Goal: Information Seeking & Learning: Learn about a topic

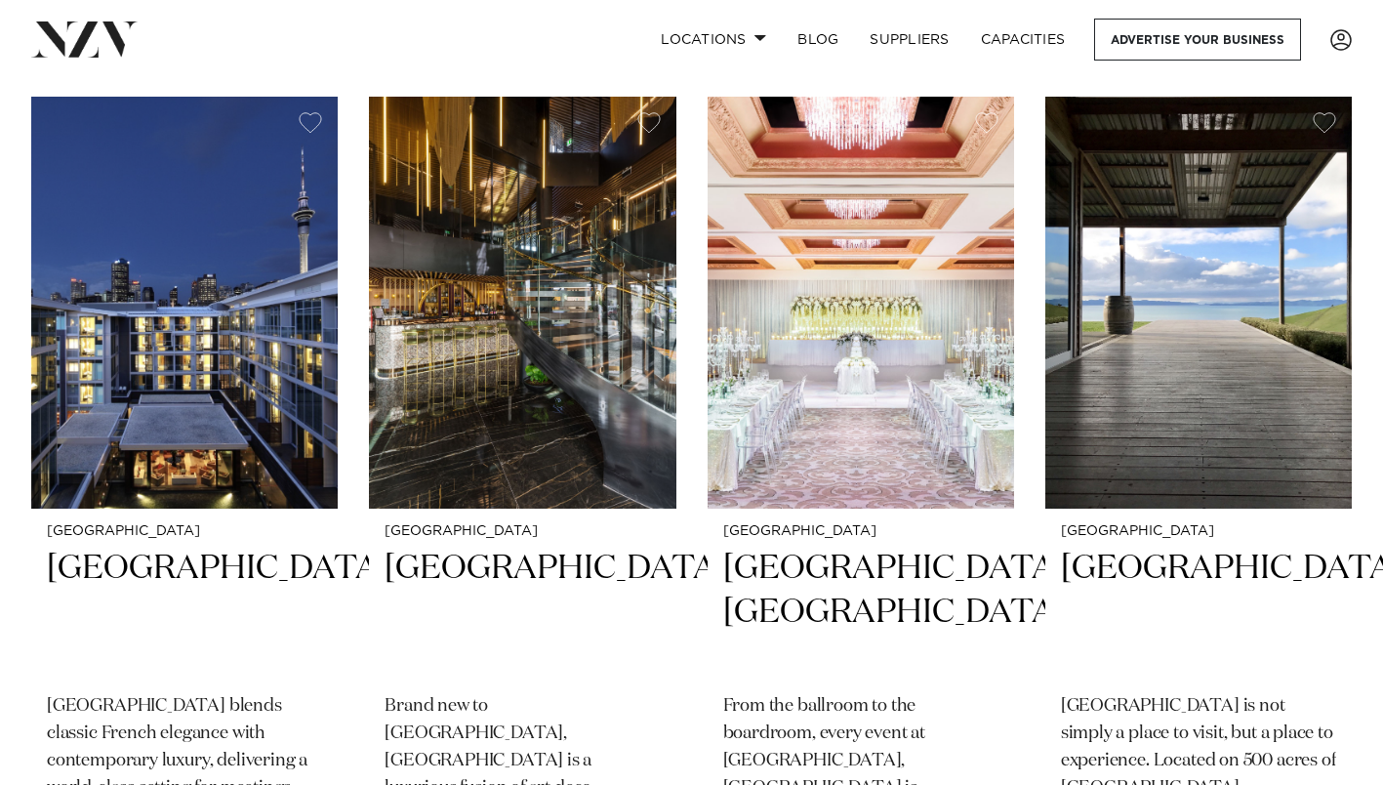
scroll to position [781, 0]
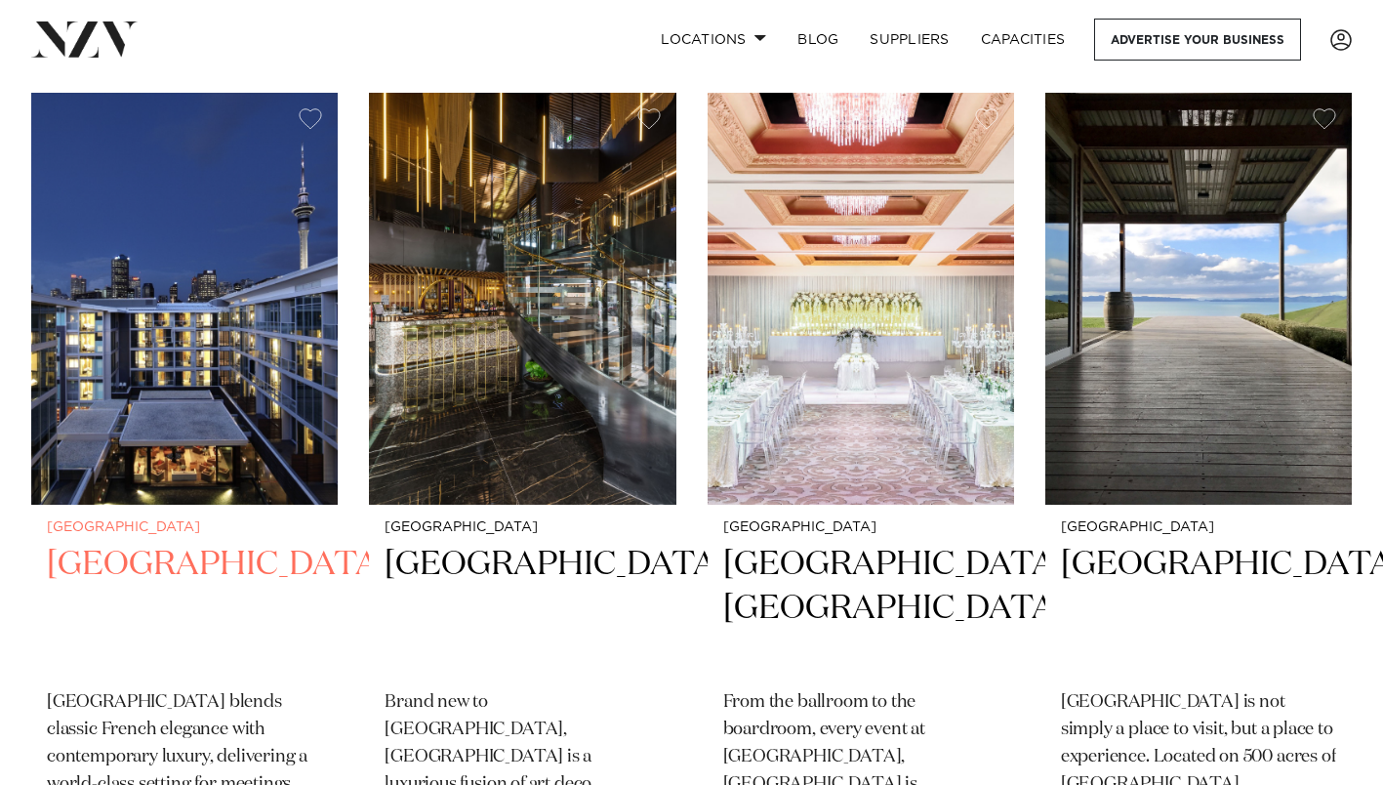
click at [194, 543] on h2 "[GEOGRAPHIC_DATA]" at bounding box center [184, 609] width 275 height 132
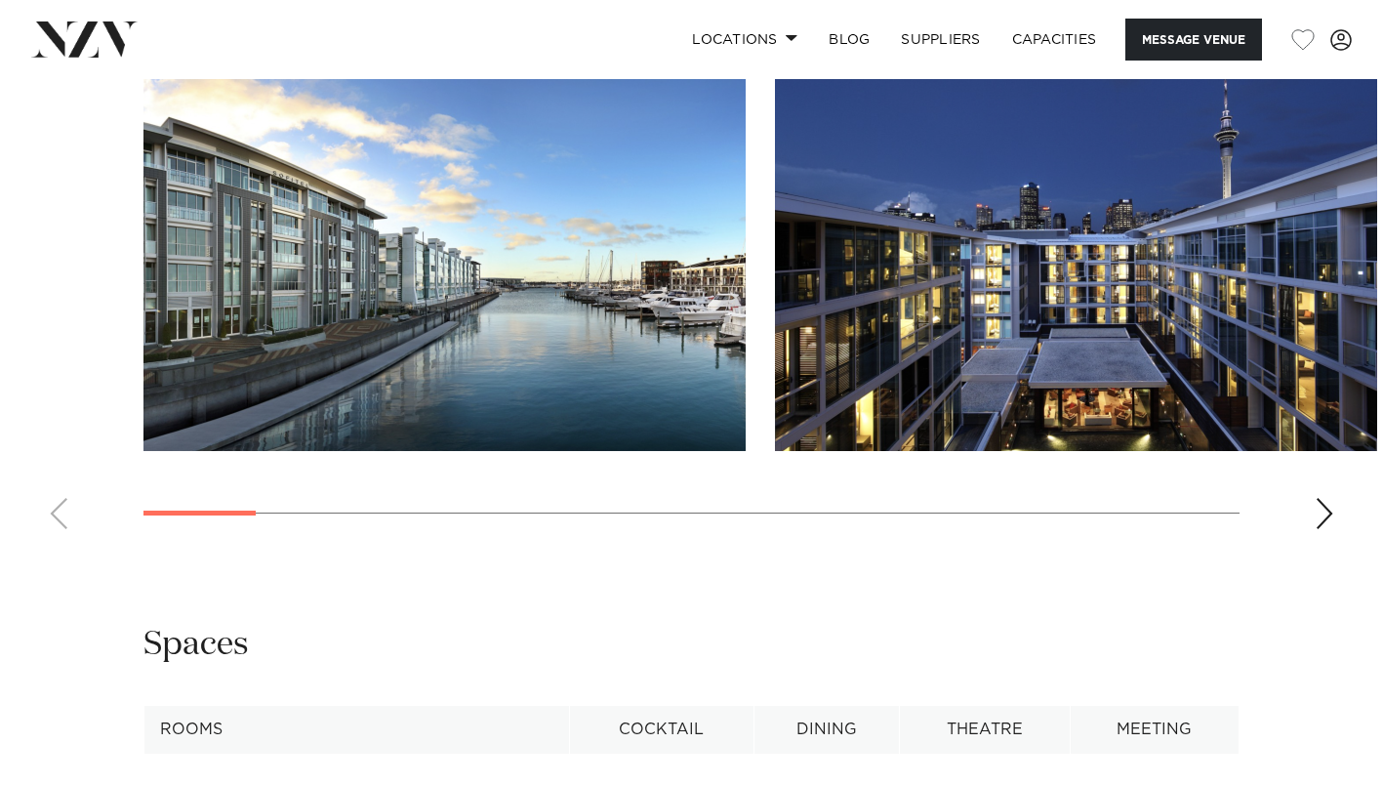
scroll to position [2147, 0]
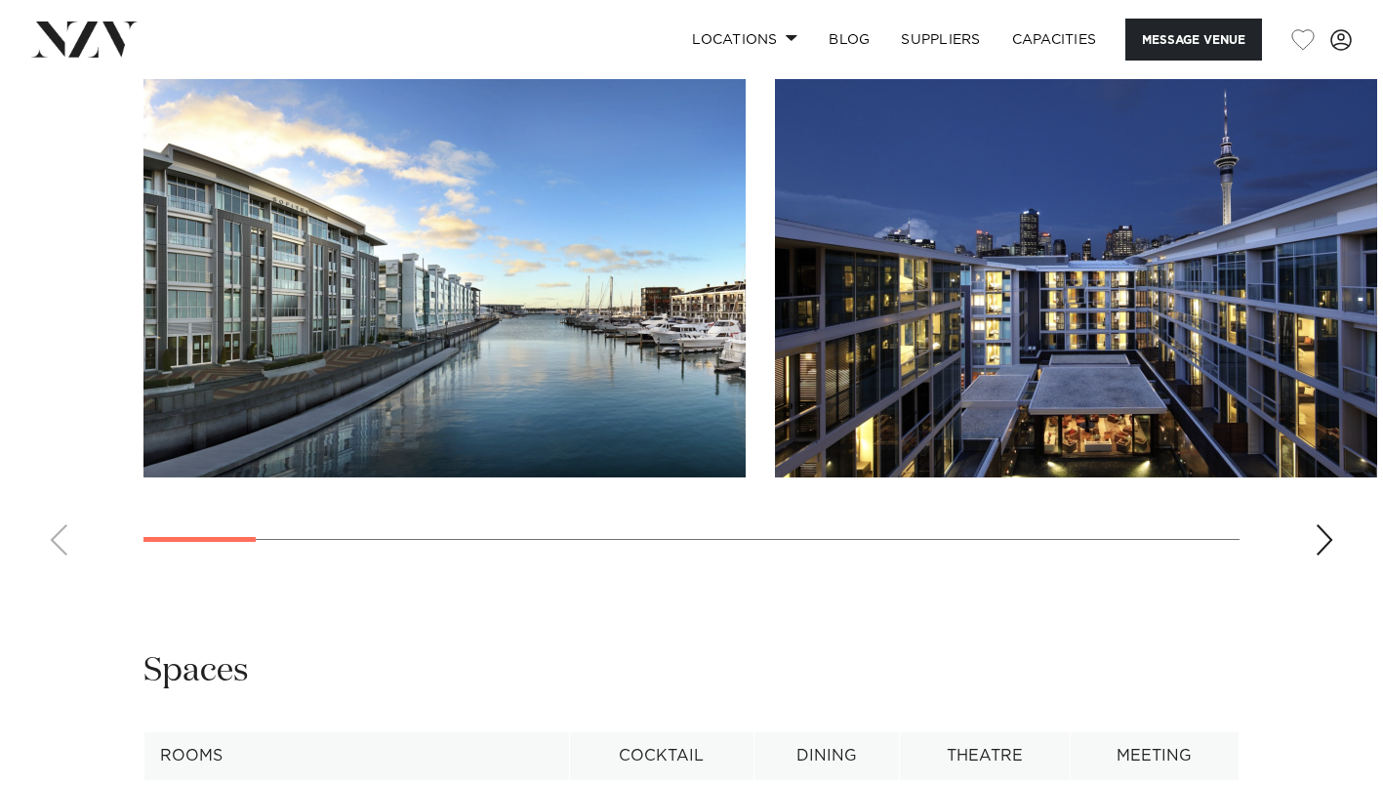
click at [1324, 555] on div "Next slide" at bounding box center [1325, 539] width 20 height 31
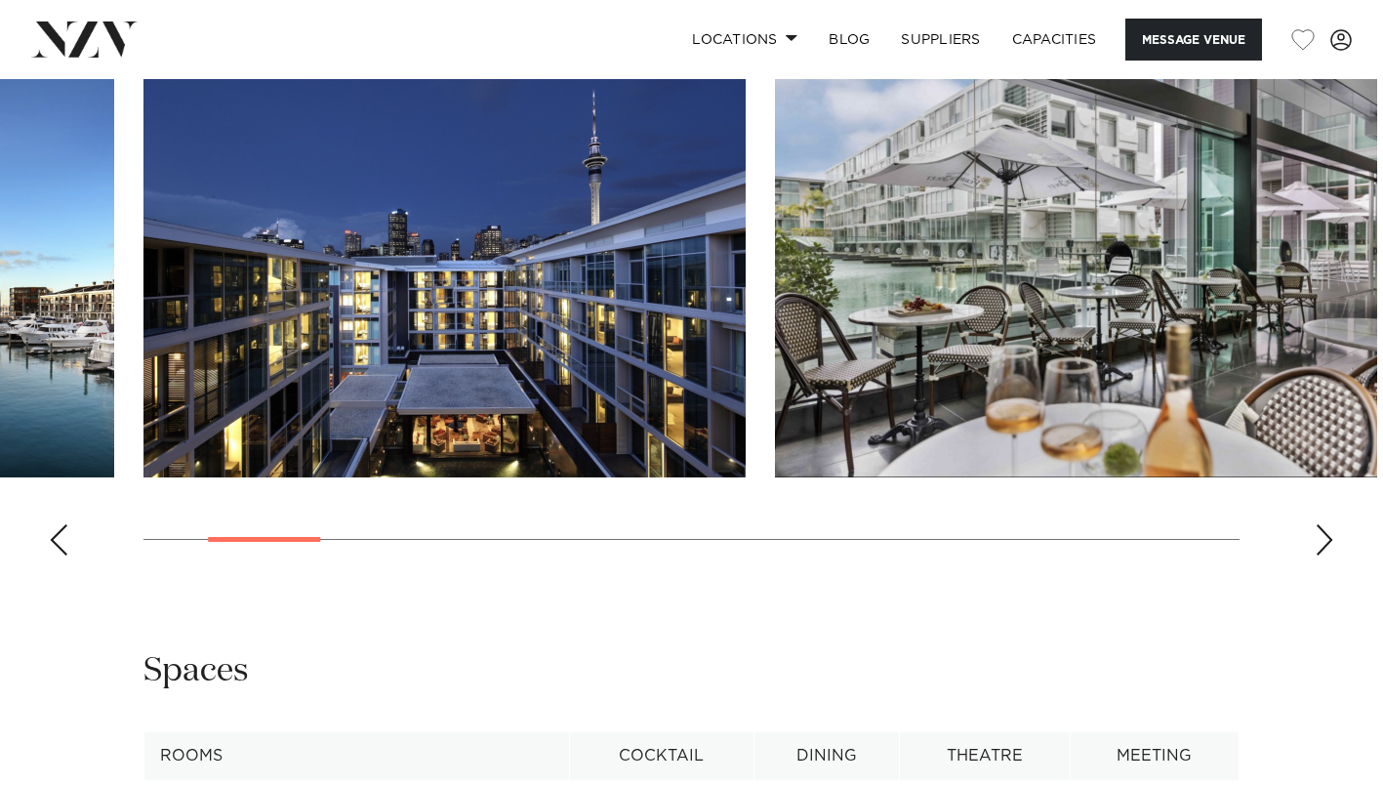
click at [1324, 555] on div "Next slide" at bounding box center [1325, 539] width 20 height 31
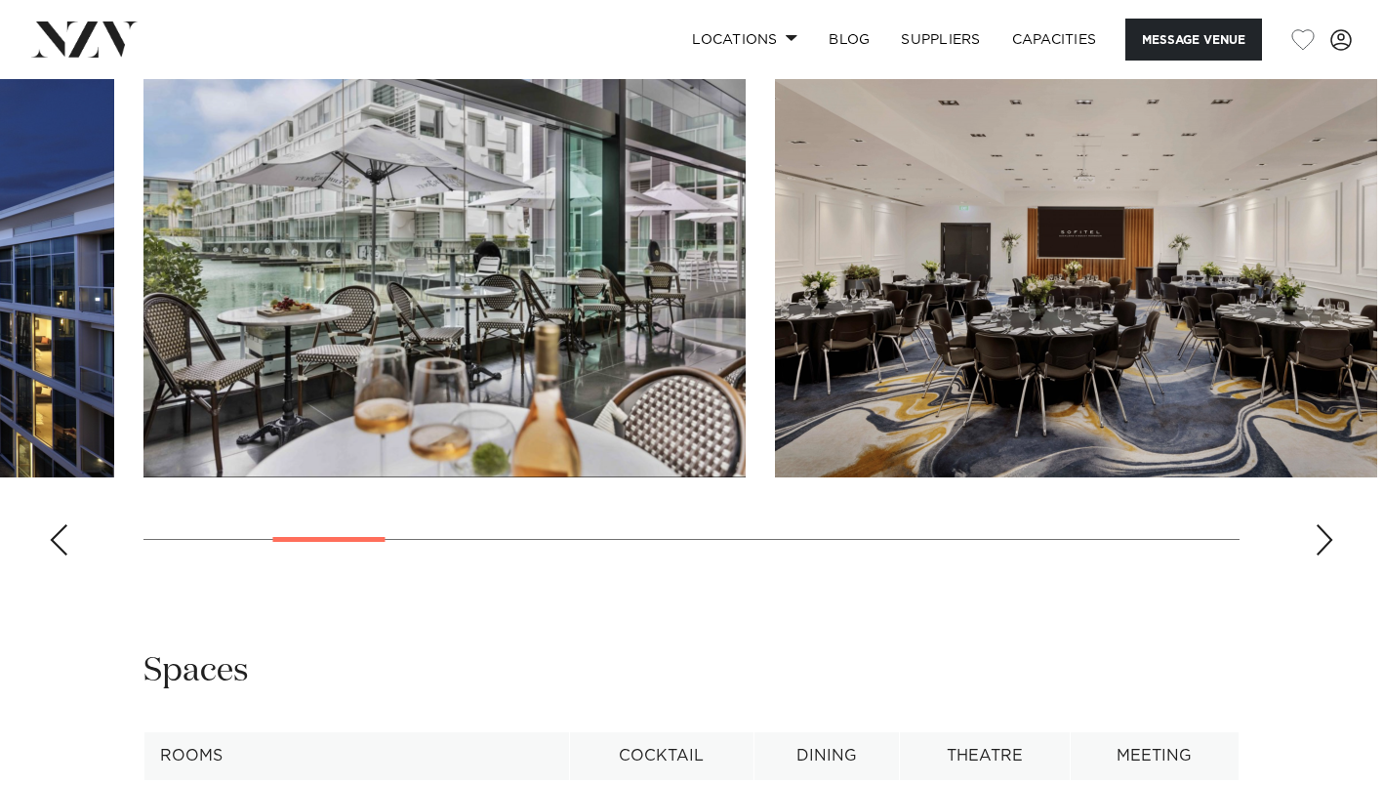
click at [1324, 555] on div "Next slide" at bounding box center [1325, 539] width 20 height 31
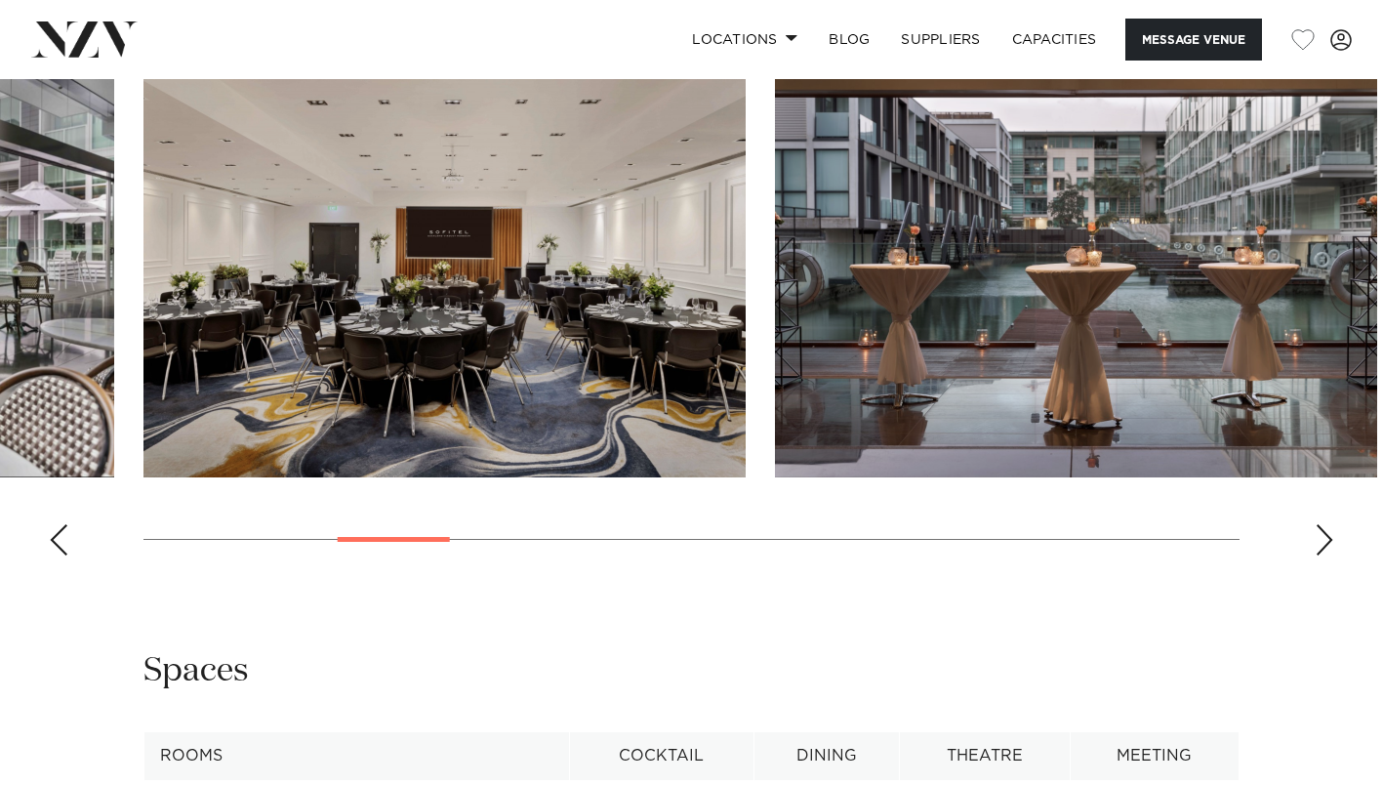
click at [1324, 555] on div "Next slide" at bounding box center [1325, 539] width 20 height 31
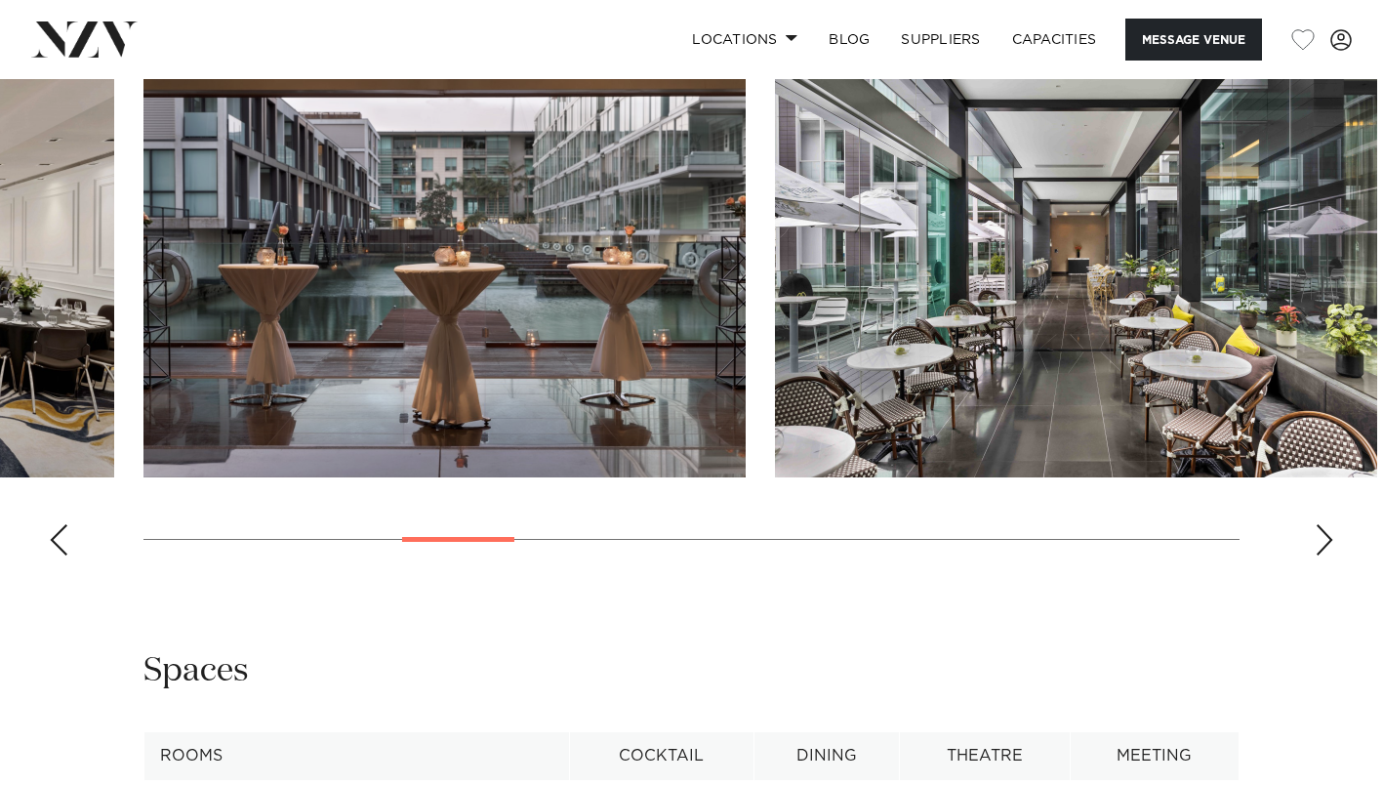
click at [1324, 555] on div "Next slide" at bounding box center [1325, 539] width 20 height 31
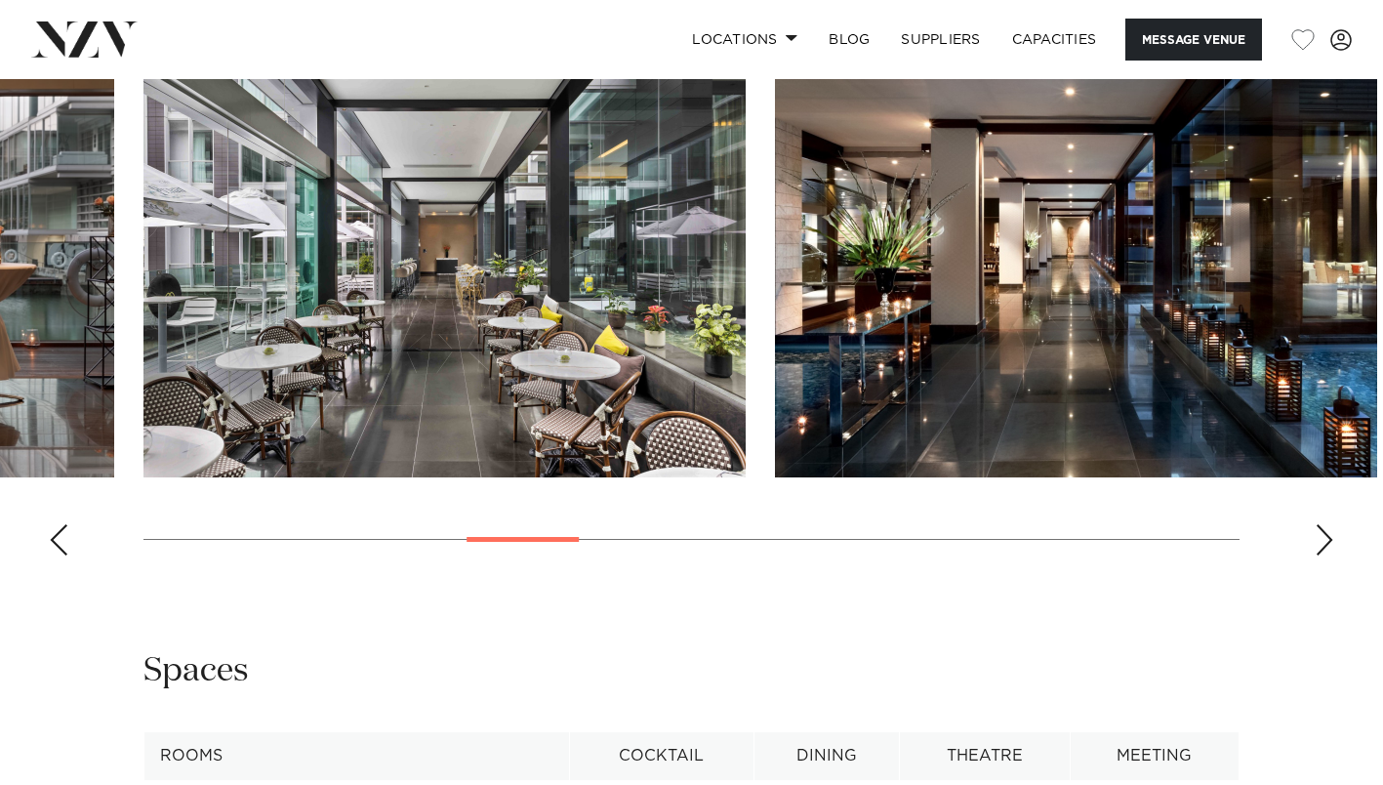
click at [1324, 555] on div "Next slide" at bounding box center [1325, 539] width 20 height 31
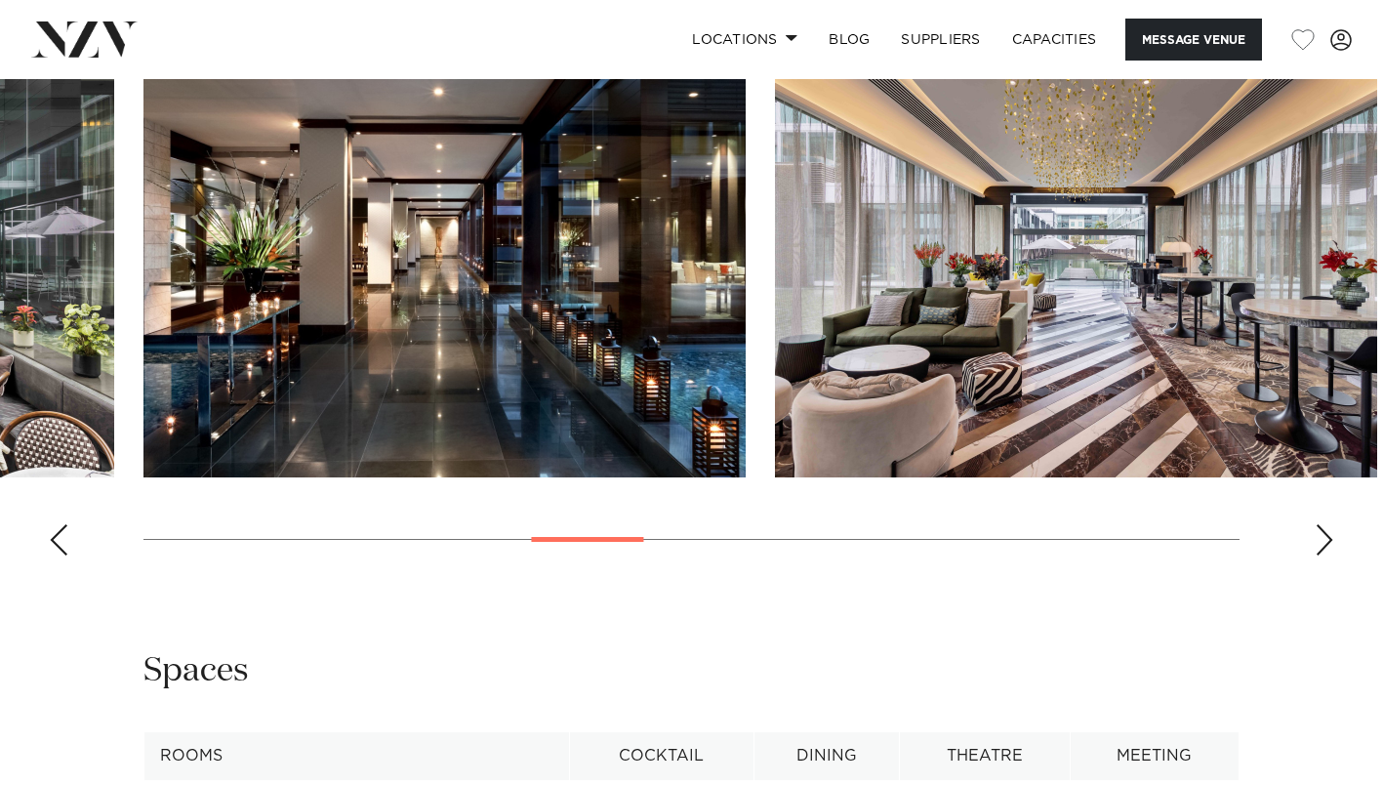
click at [1324, 555] on div "Next slide" at bounding box center [1325, 539] width 20 height 31
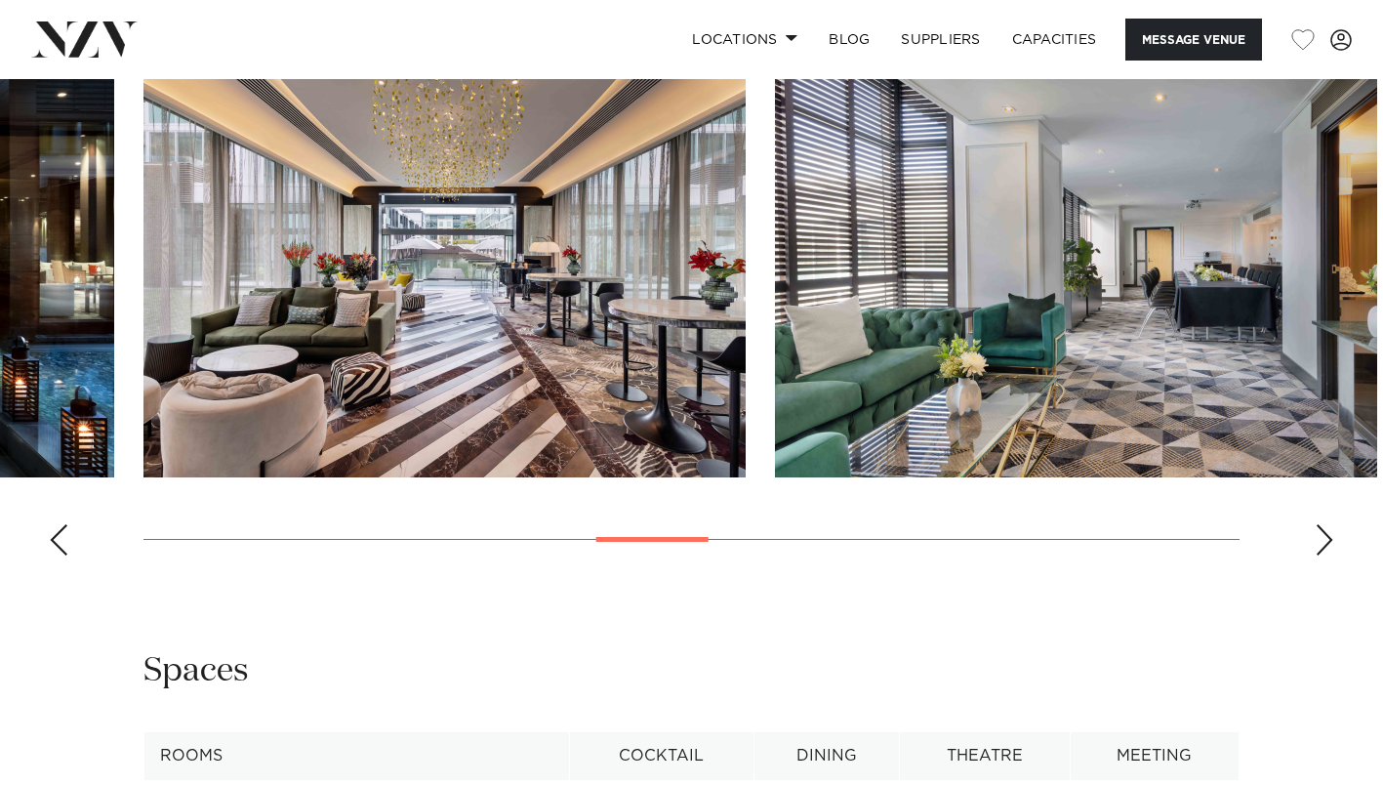
click at [1324, 555] on div "Next slide" at bounding box center [1325, 539] width 20 height 31
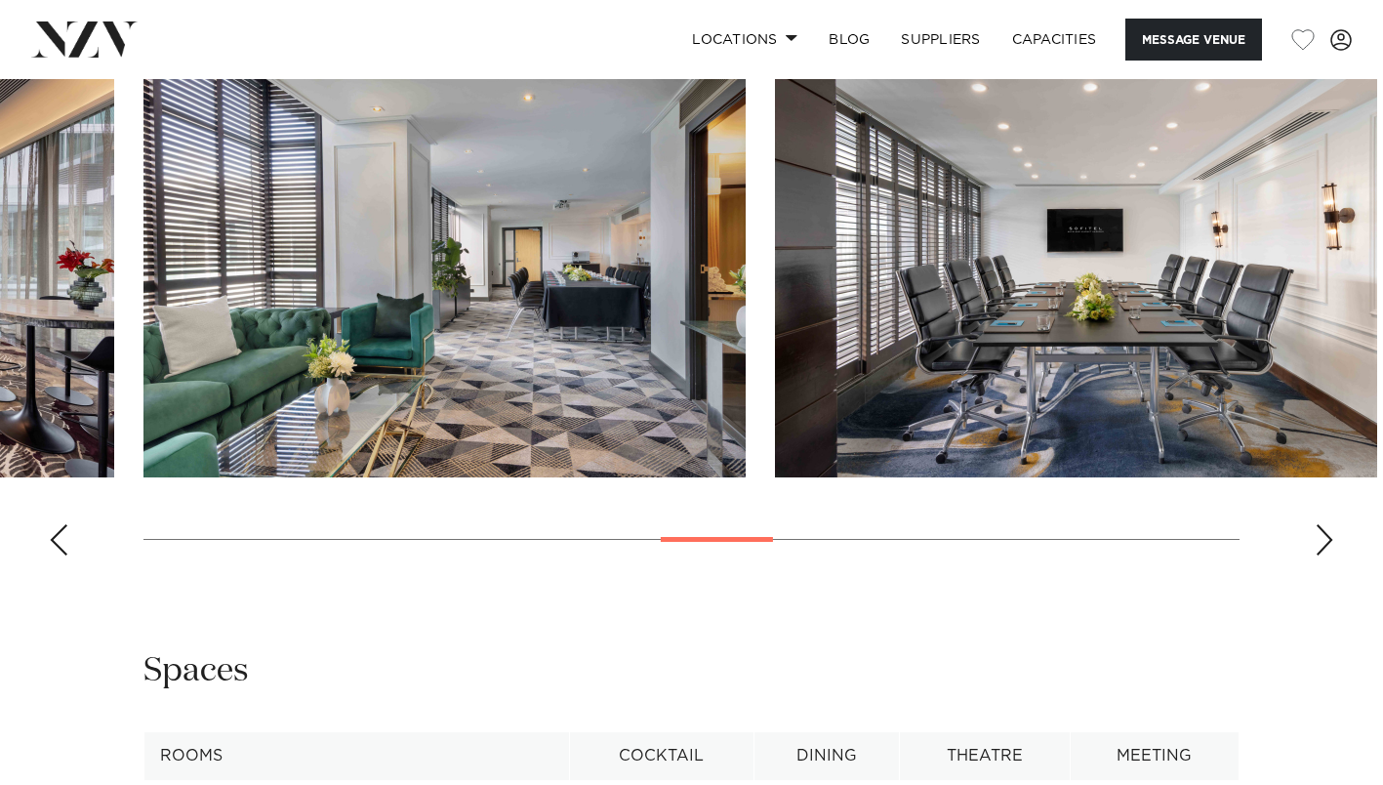
click at [1324, 555] on div "Next slide" at bounding box center [1325, 539] width 20 height 31
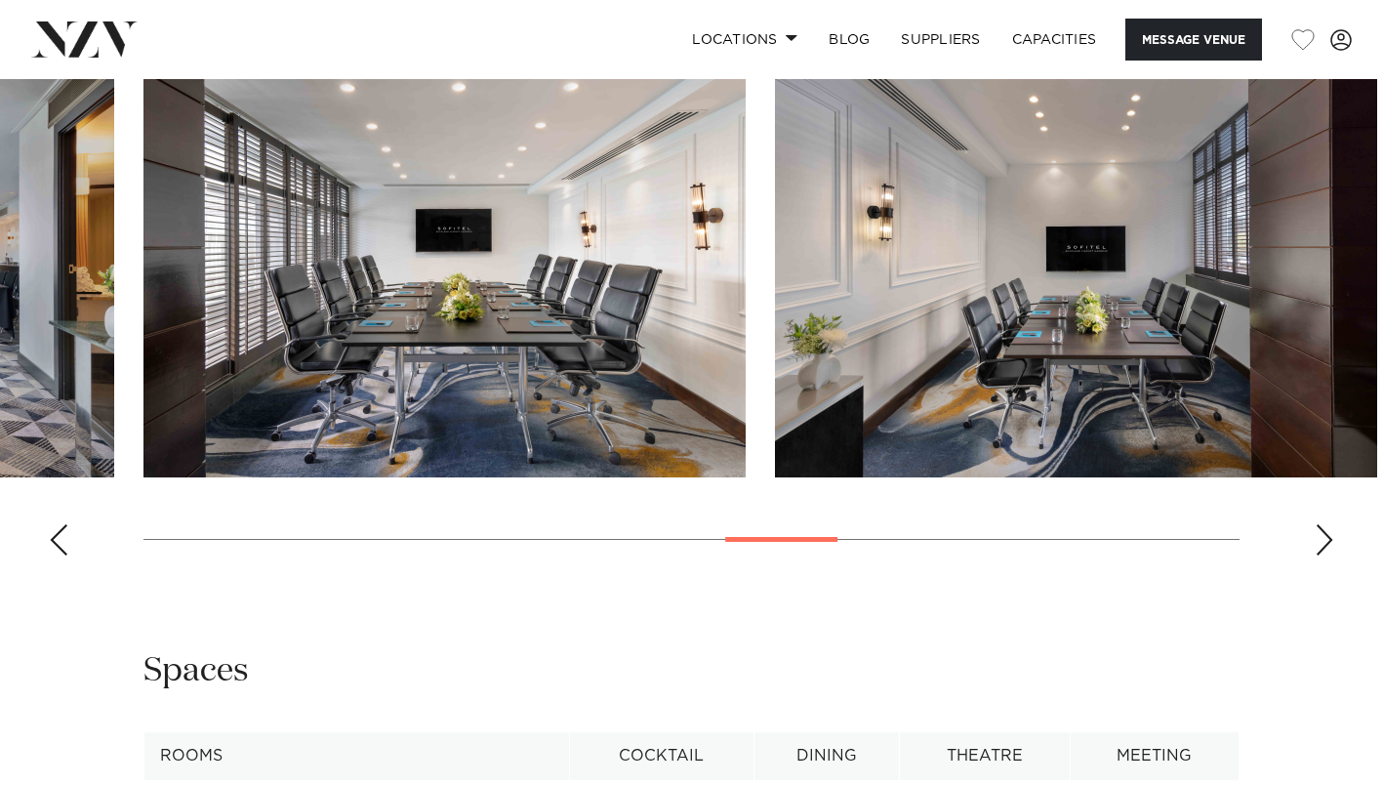
click at [1324, 555] on div "Next slide" at bounding box center [1325, 539] width 20 height 31
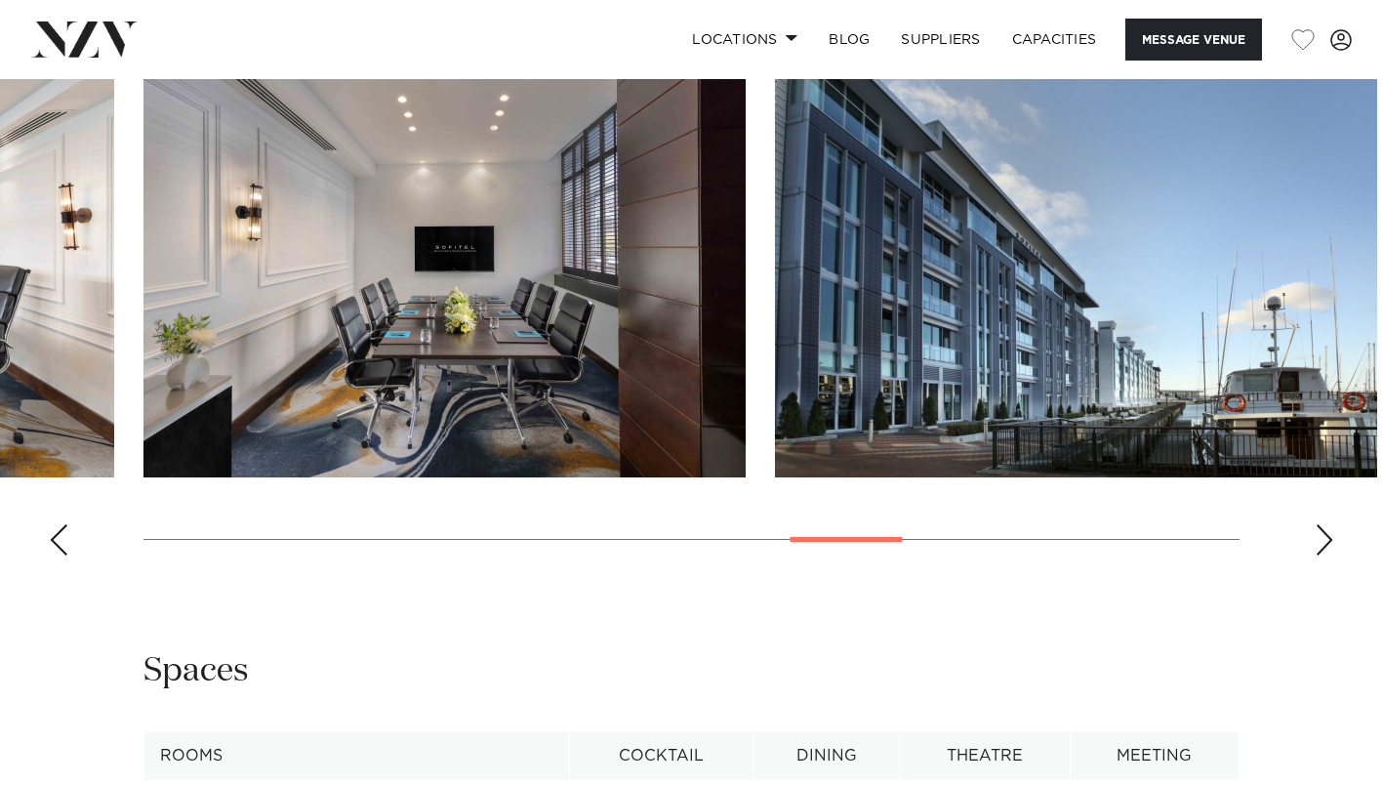
click at [1324, 555] on div "Next slide" at bounding box center [1325, 539] width 20 height 31
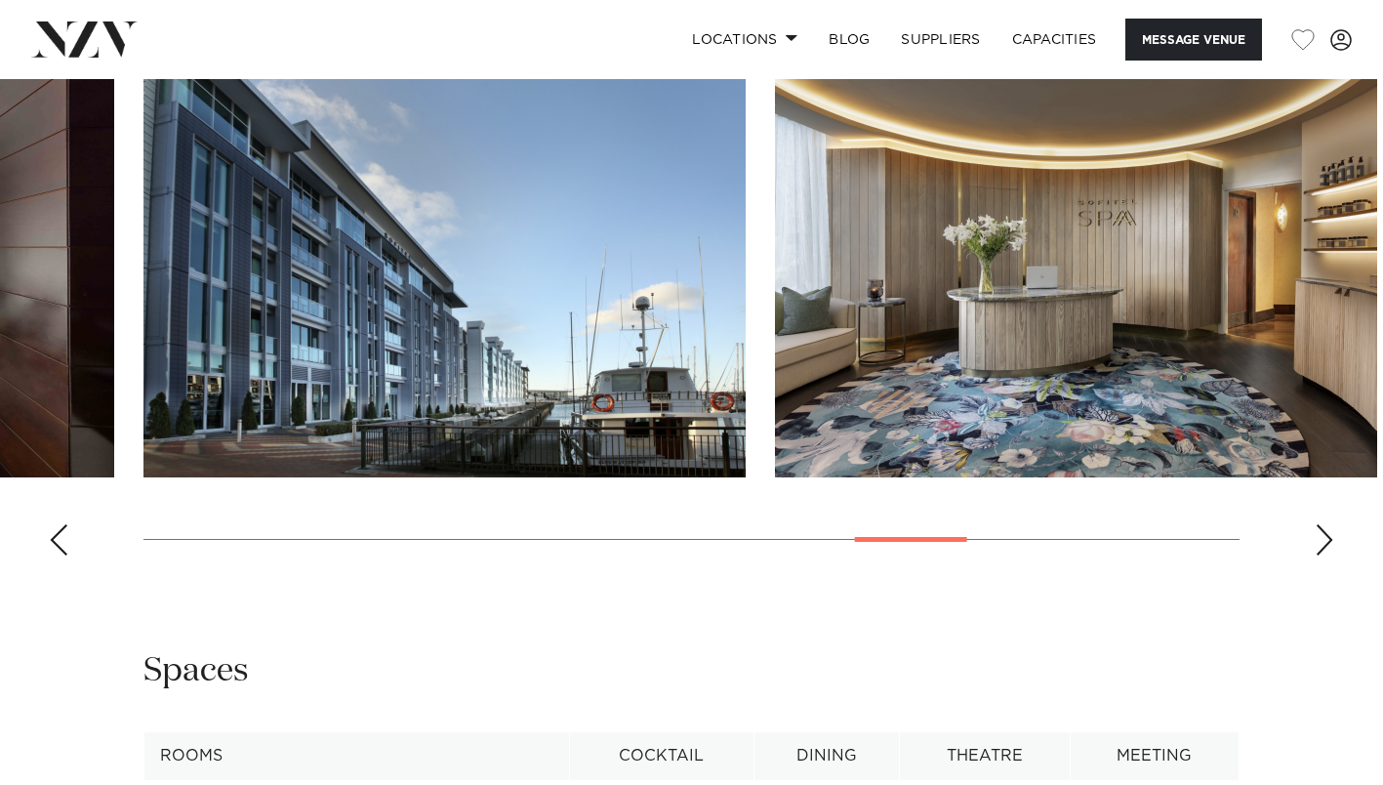
click at [1324, 555] on div "Next slide" at bounding box center [1325, 539] width 20 height 31
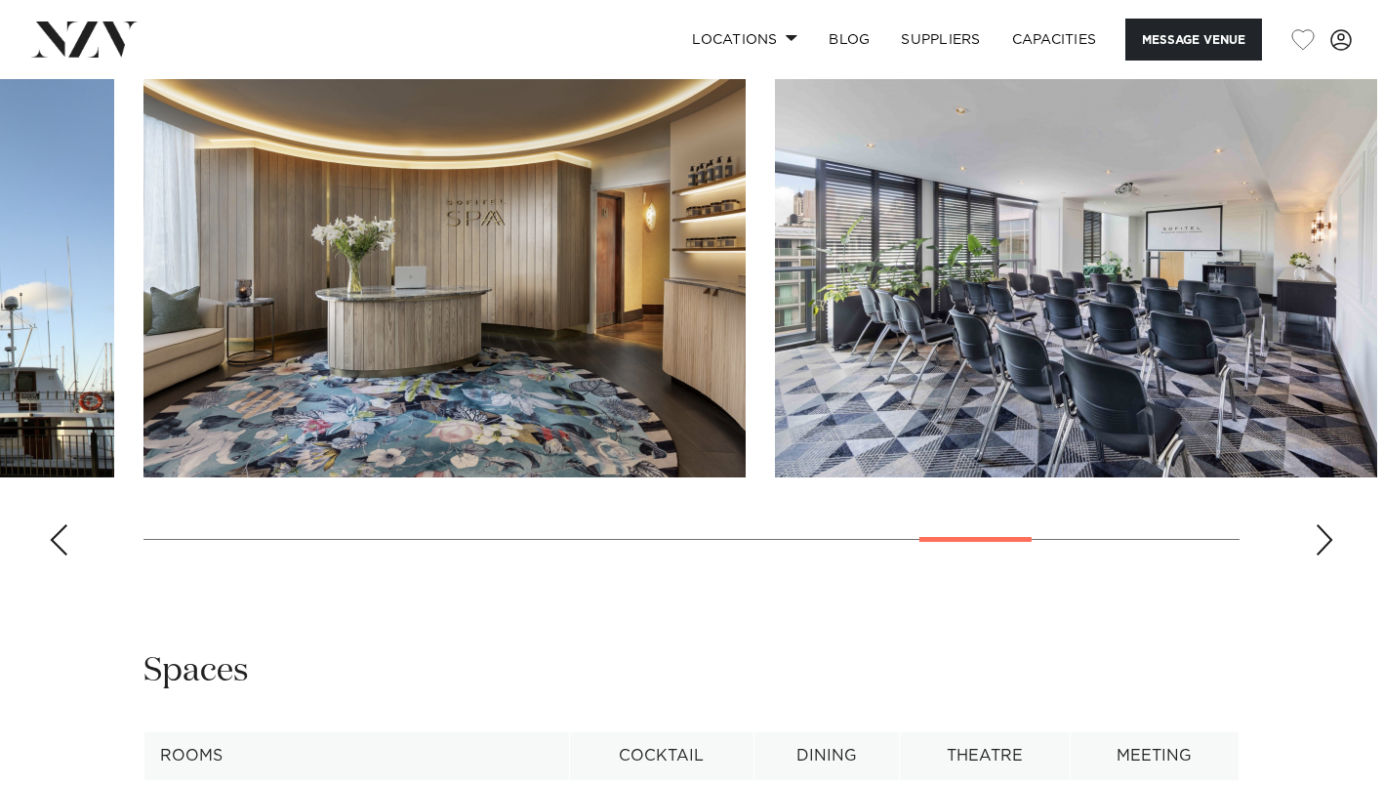
click at [1324, 555] on div "Next slide" at bounding box center [1325, 539] width 20 height 31
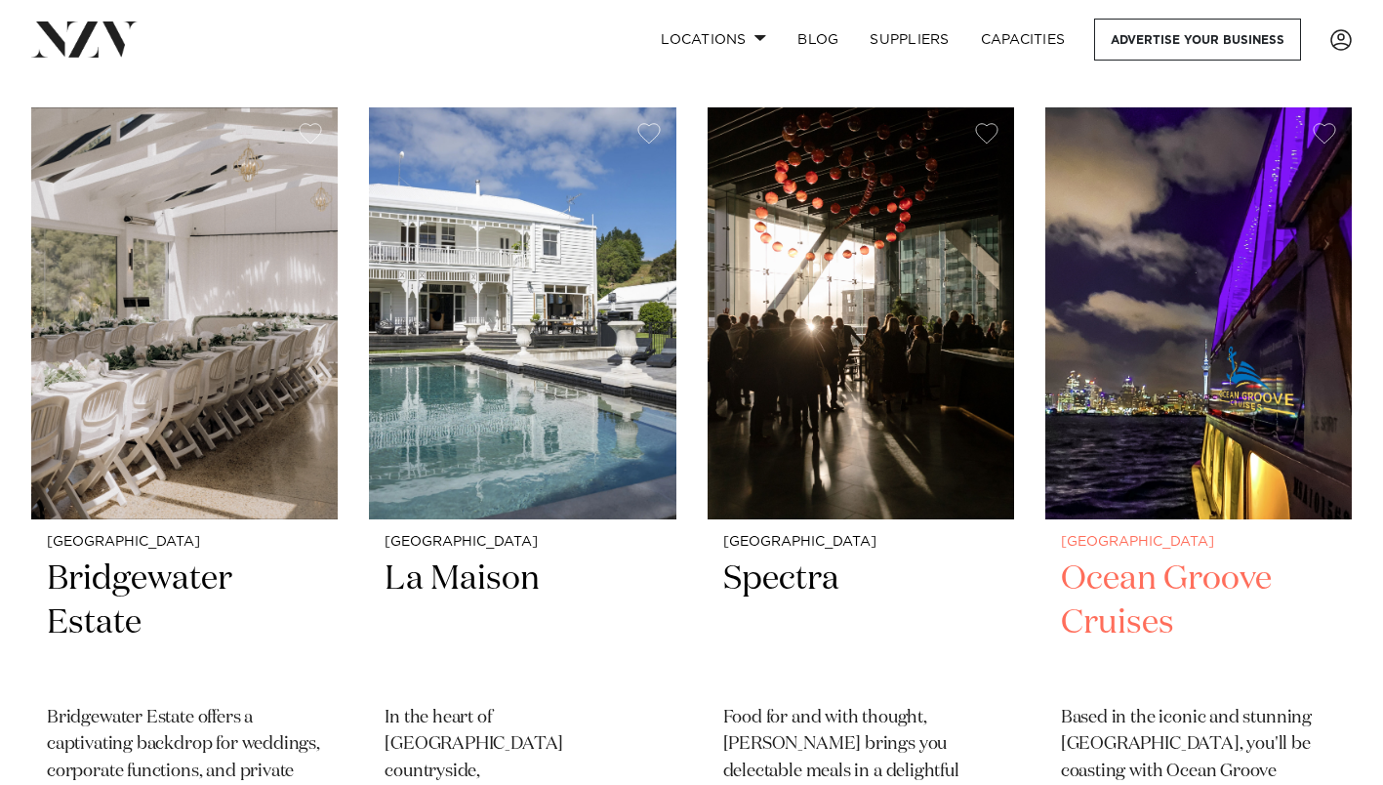
scroll to position [8296, 0]
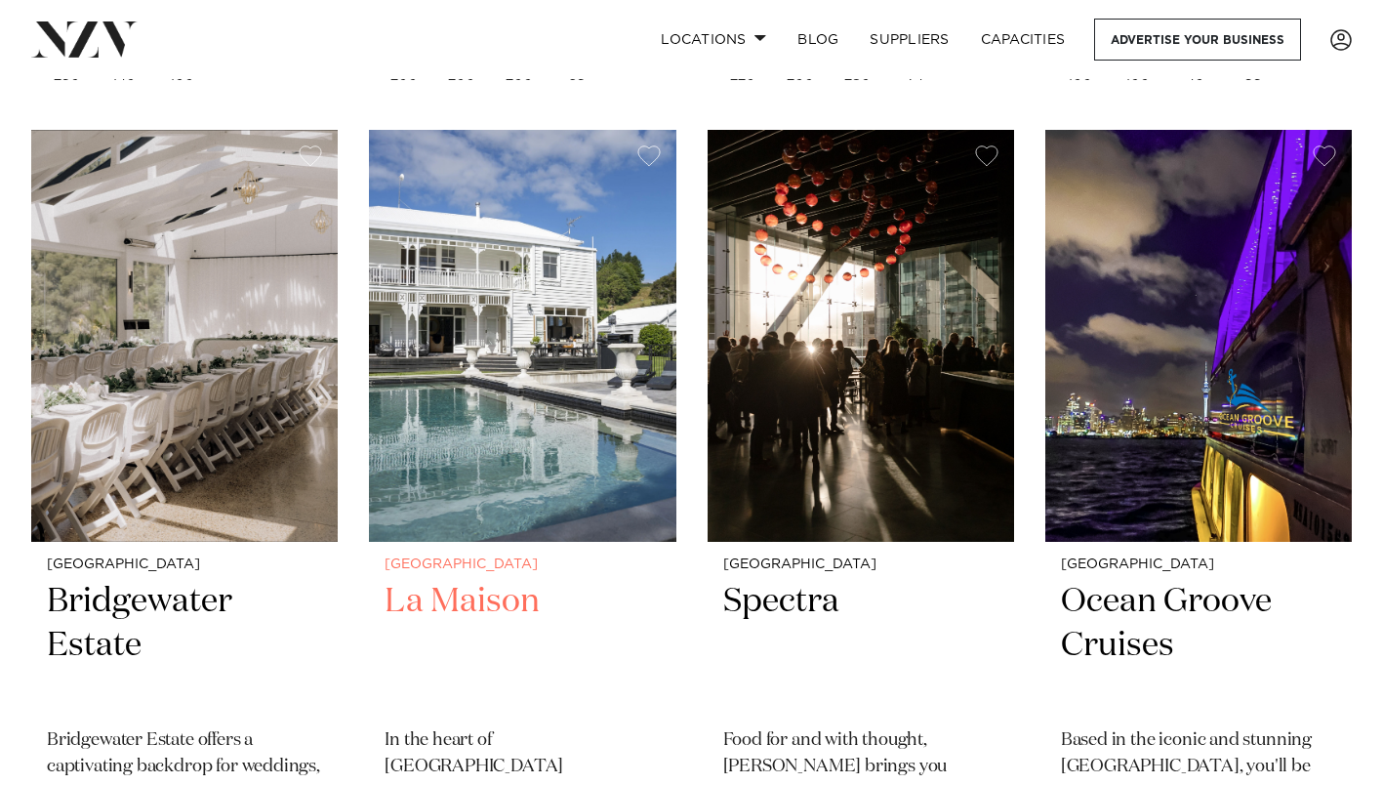
click at [542, 351] on img at bounding box center [522, 336] width 306 height 412
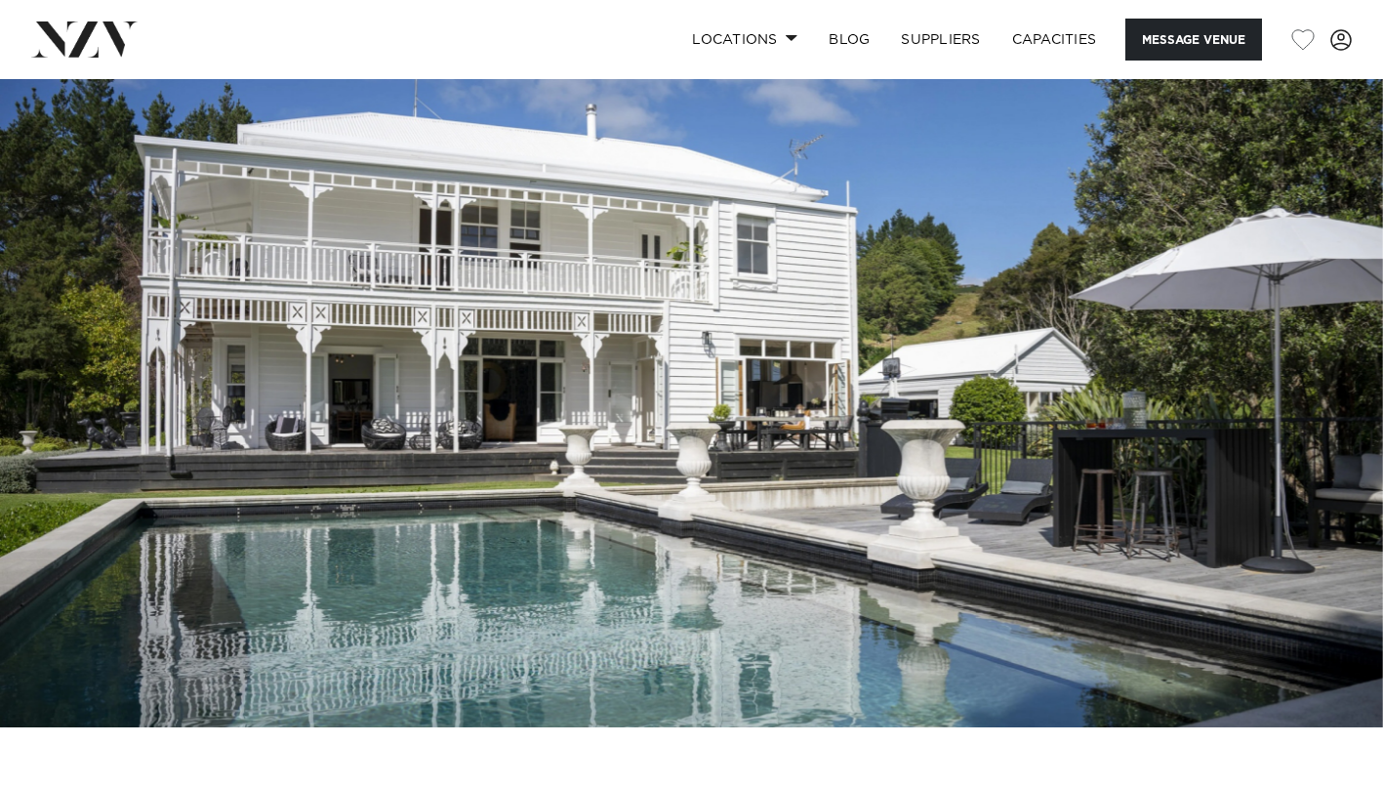
click at [1346, 458] on img at bounding box center [691, 403] width 1383 height 648
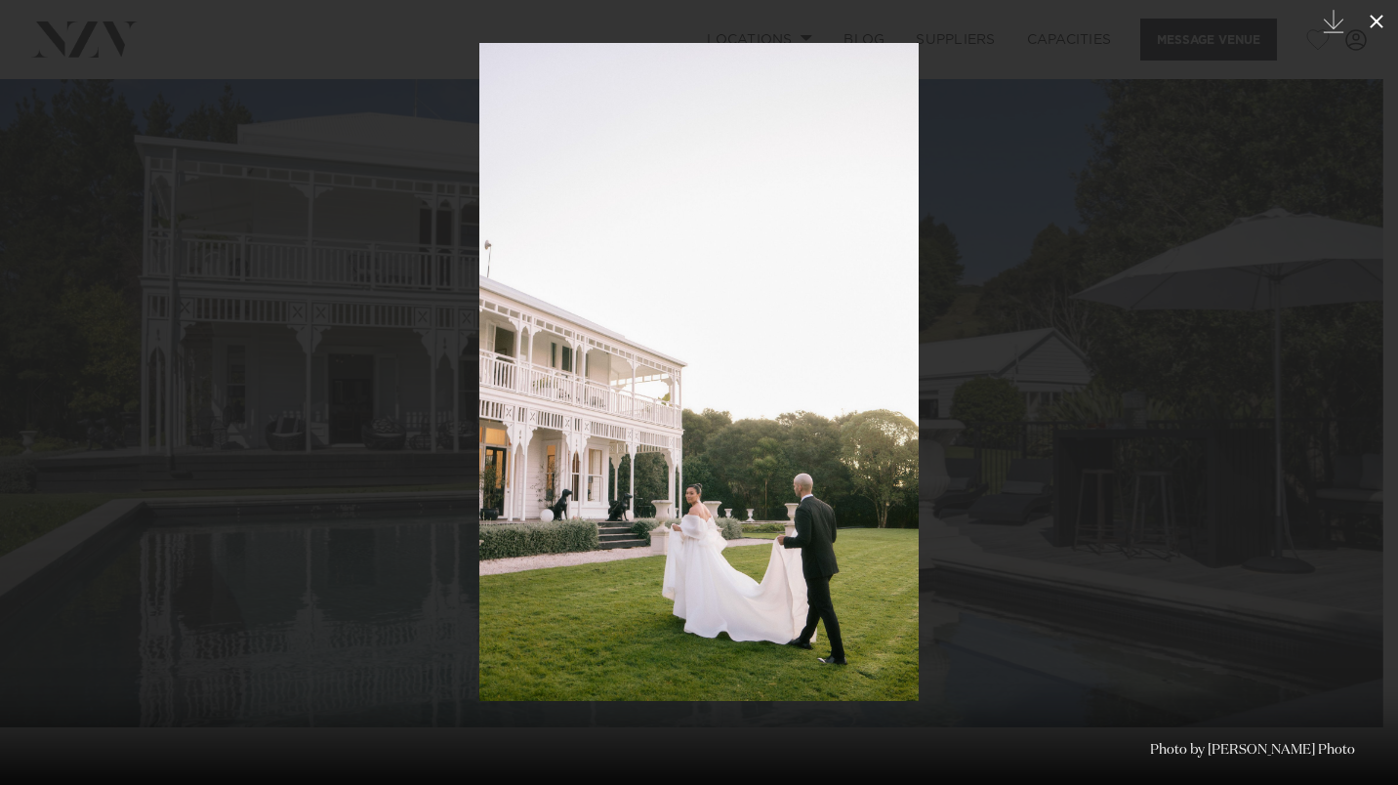
click at [1372, 21] on icon at bounding box center [1376, 21] width 23 height 23
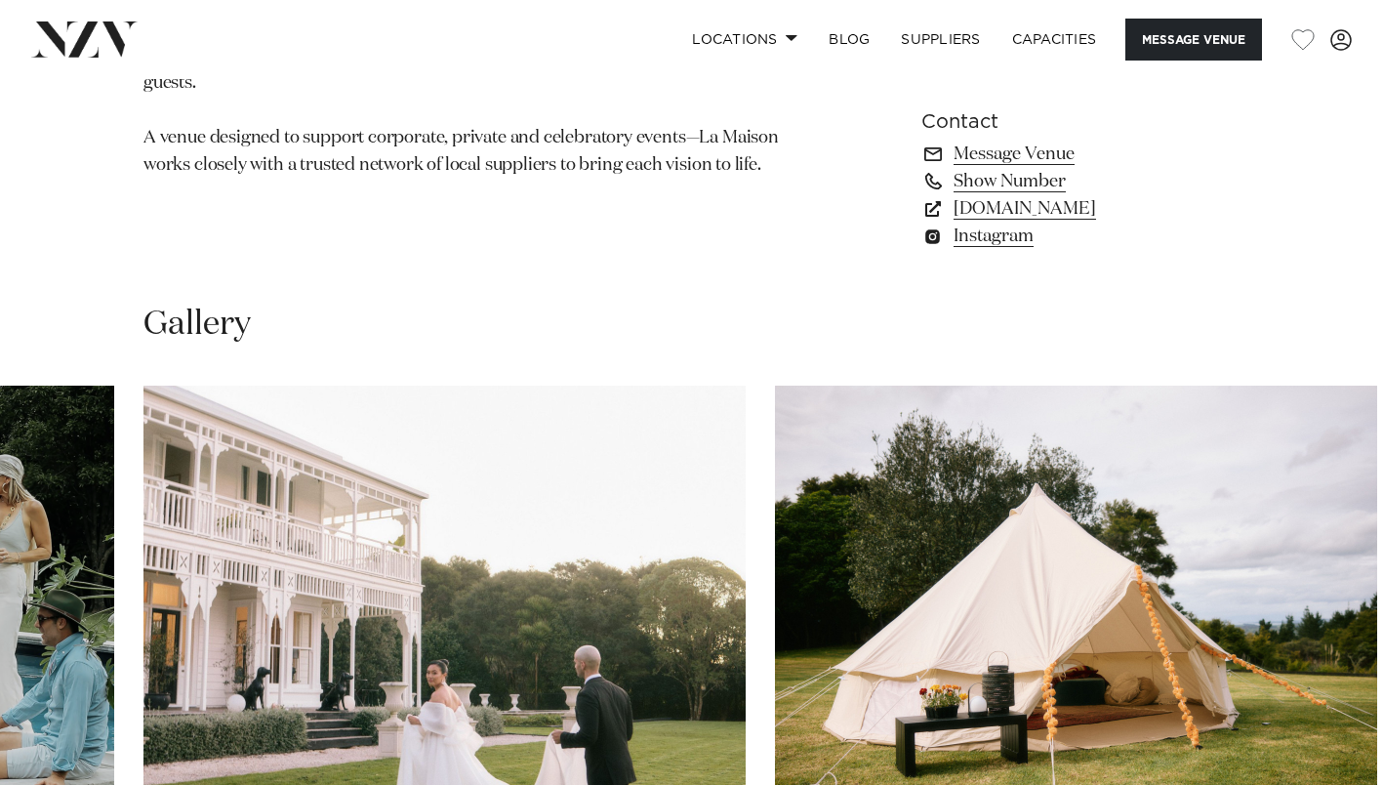
scroll to position [1269, 0]
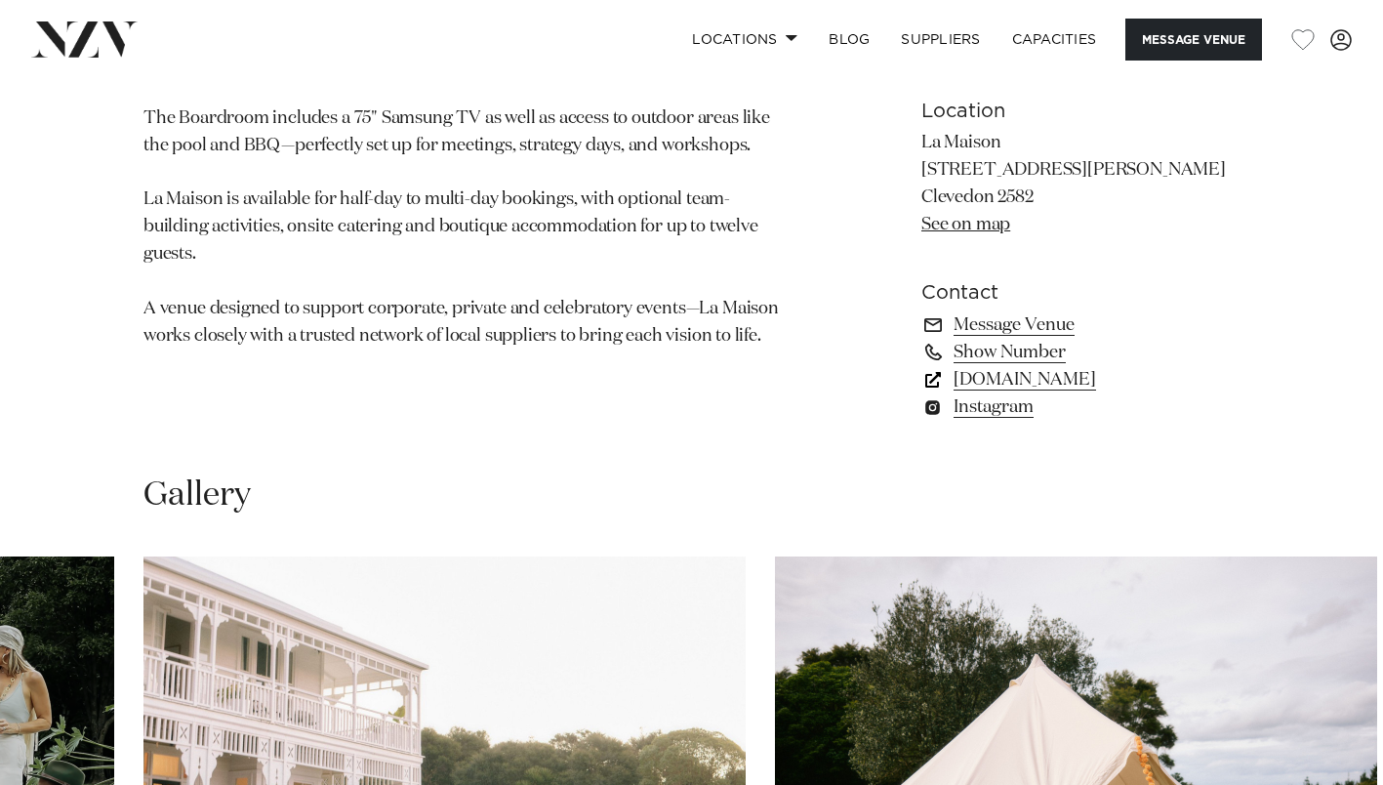
click at [1071, 382] on link "www.lamaison.co.nz" at bounding box center [1080, 379] width 318 height 27
